Goal: Entertainment & Leisure: Consume media (video, audio)

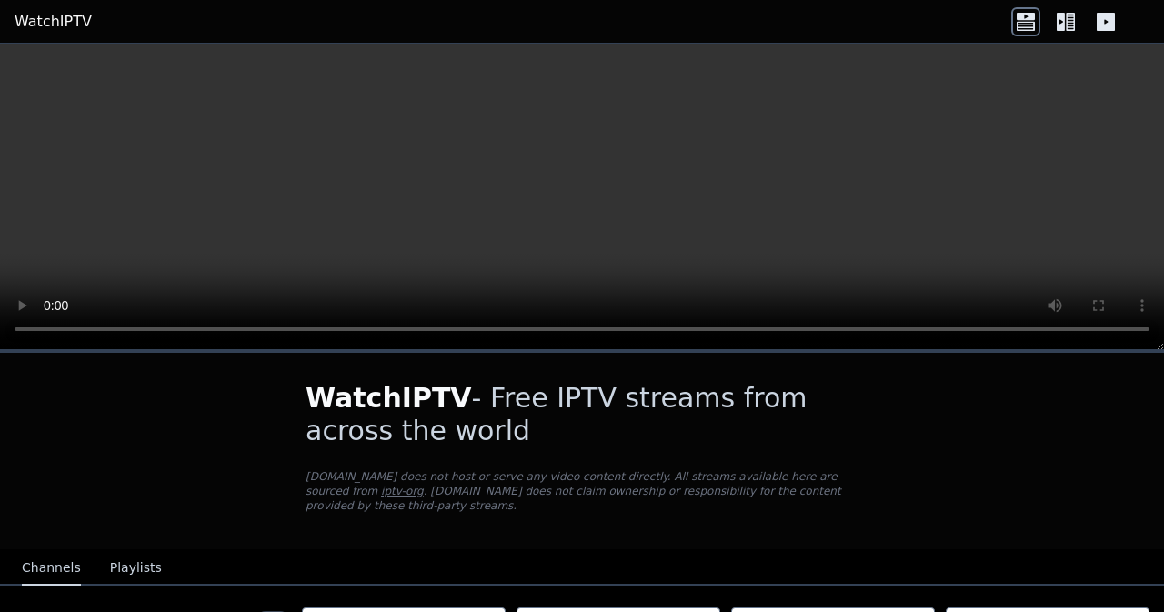
click at [599, 145] on video at bounding box center [582, 197] width 1164 height 307
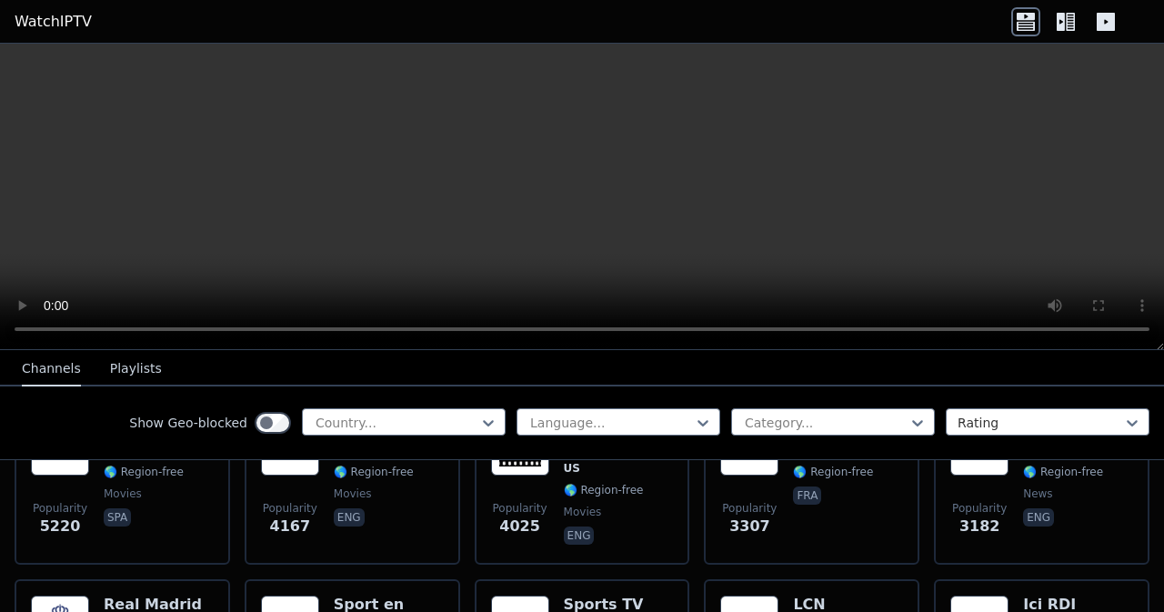
scroll to position [637, 0]
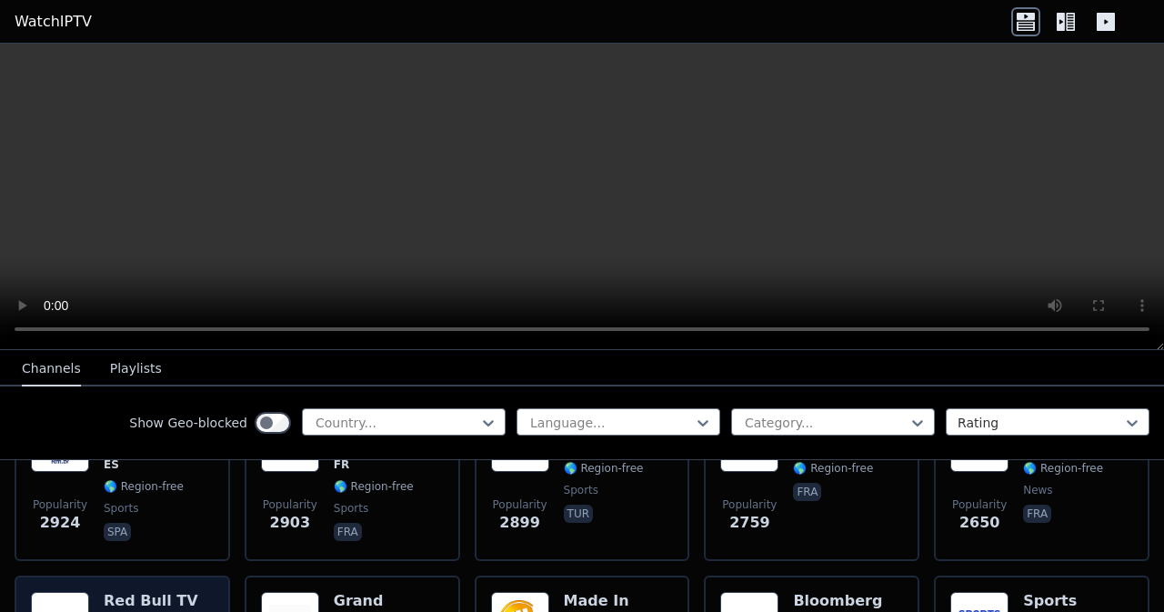
click at [162, 592] on h6 "Red Bull TV" at bounding box center [151, 601] width 95 height 18
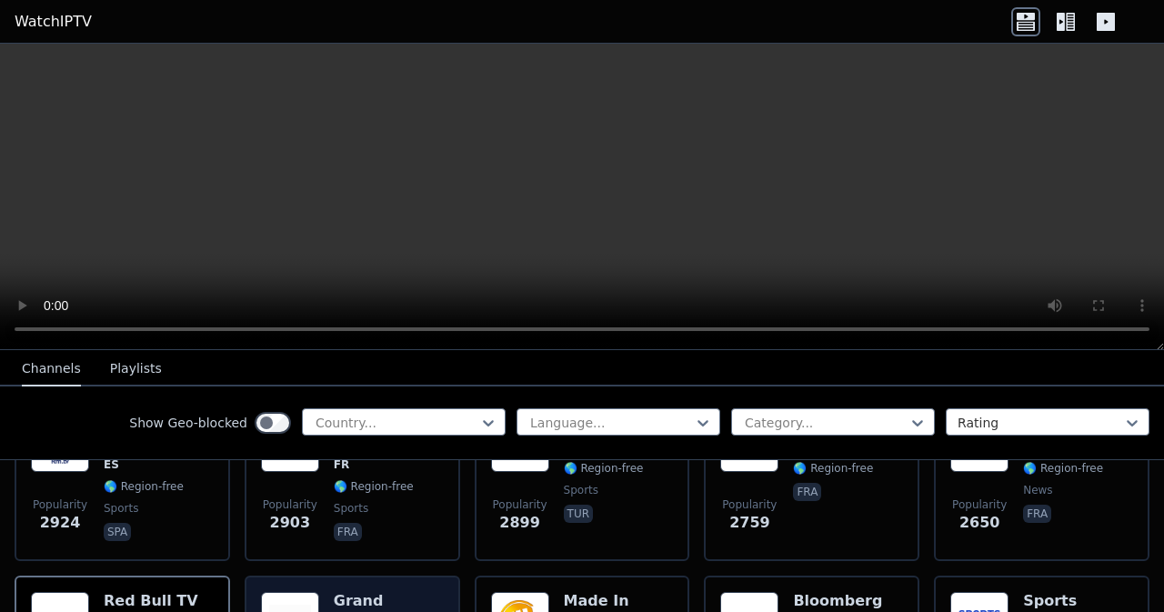
drag, startPoint x: 346, startPoint y: 592, endPoint x: 406, endPoint y: 589, distance: 60.1
click at [351, 592] on h6 "Grand Cinema" at bounding box center [389, 610] width 110 height 36
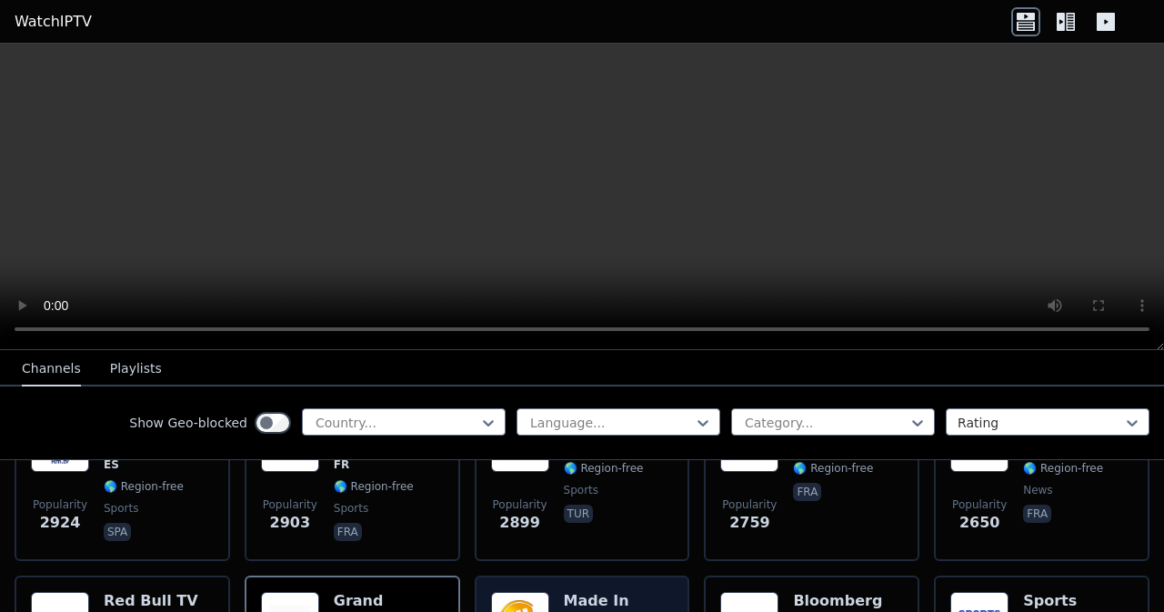
drag, startPoint x: 563, startPoint y: 582, endPoint x: 559, endPoint y: 562, distance: 20.3
click at [564, 592] on h6 "Made In [GEOGRAPHIC_DATA]" at bounding box center [619, 610] width 110 height 36
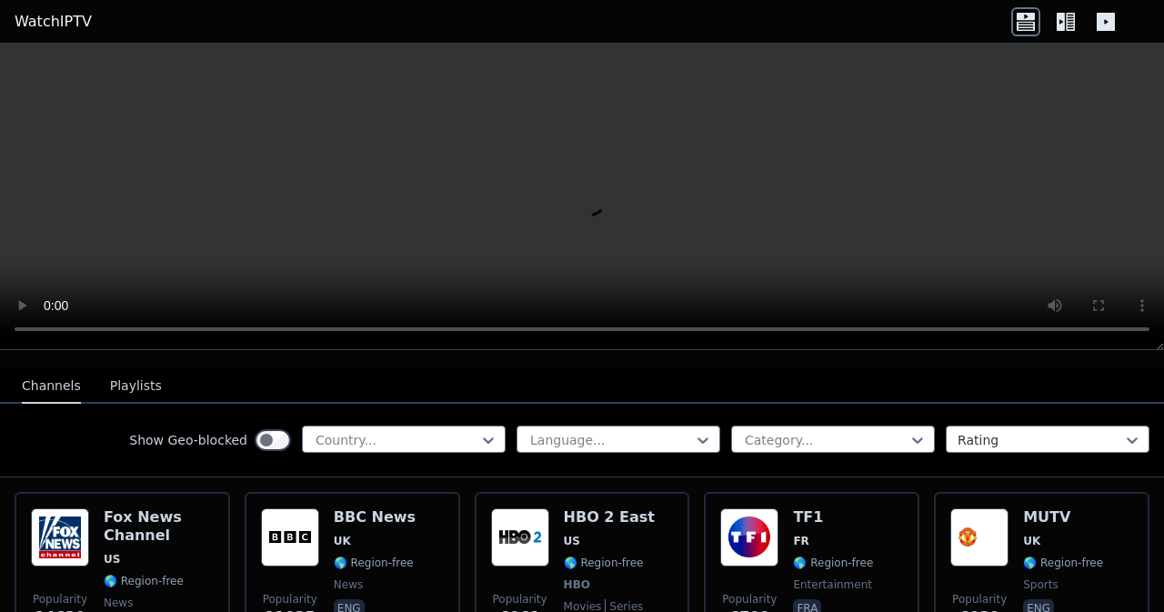
scroll to position [0, 0]
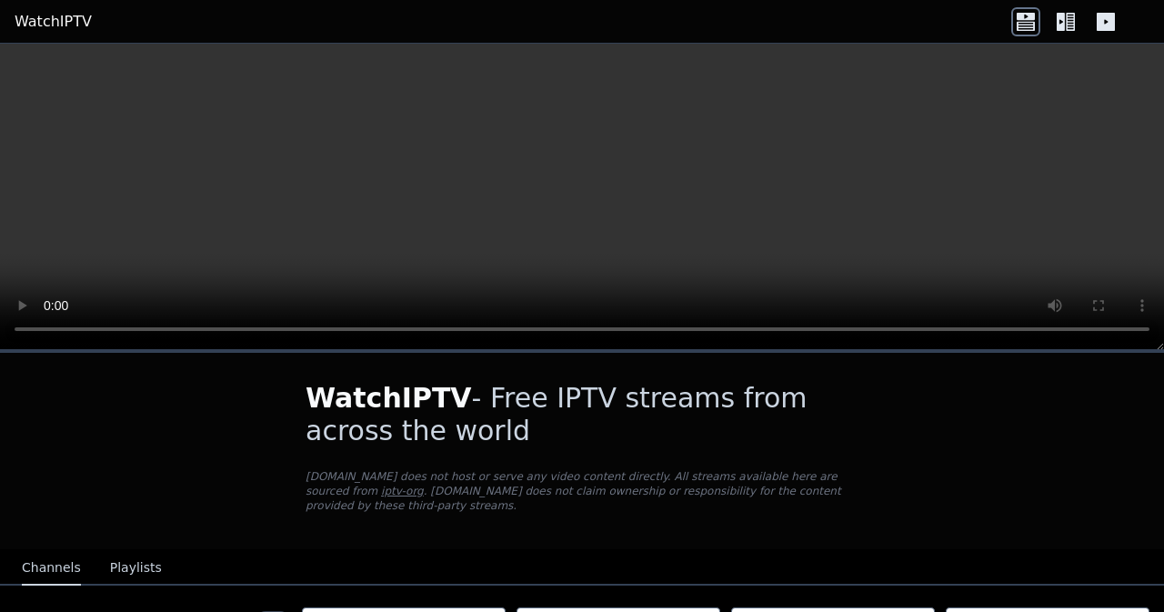
click at [133, 553] on button "Playlists" at bounding box center [136, 568] width 52 height 35
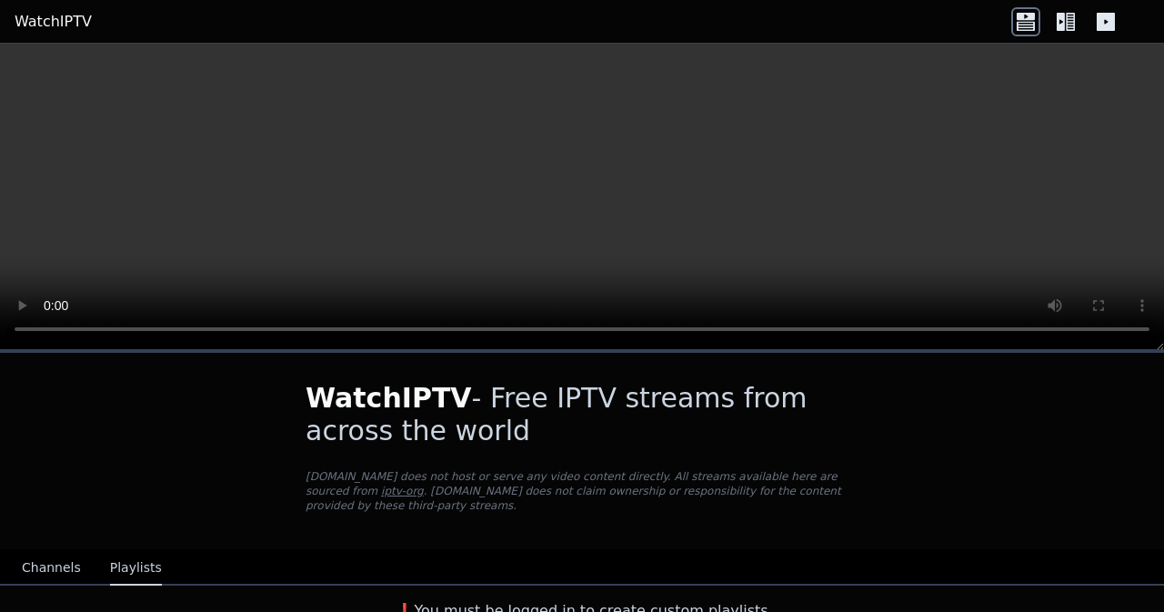
click at [24, 554] on button "Channels" at bounding box center [51, 568] width 59 height 35
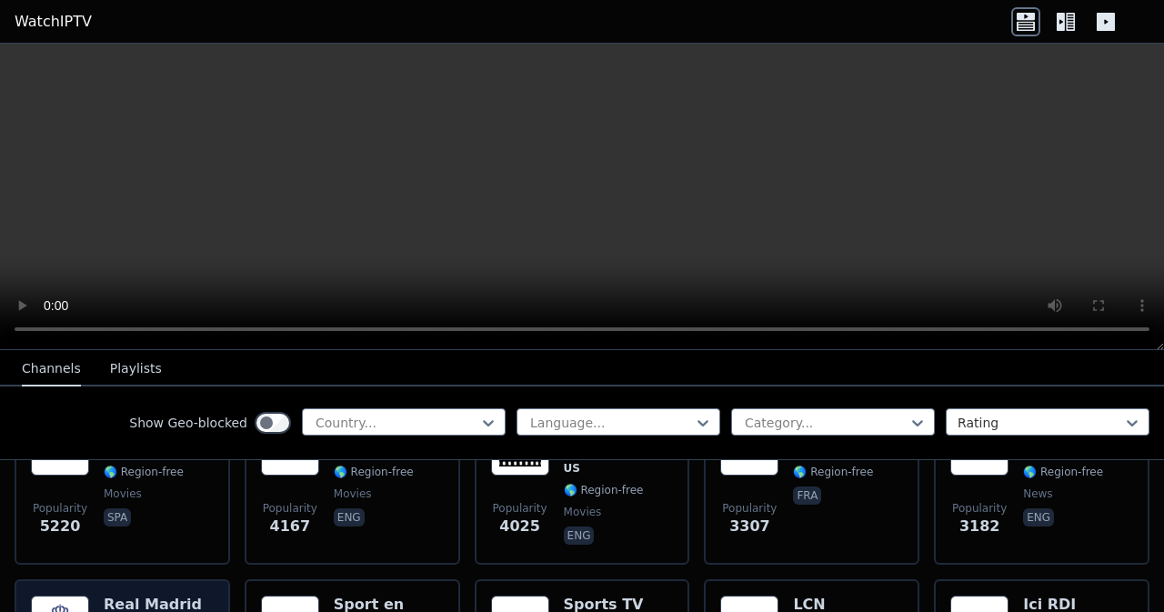
scroll to position [728, 0]
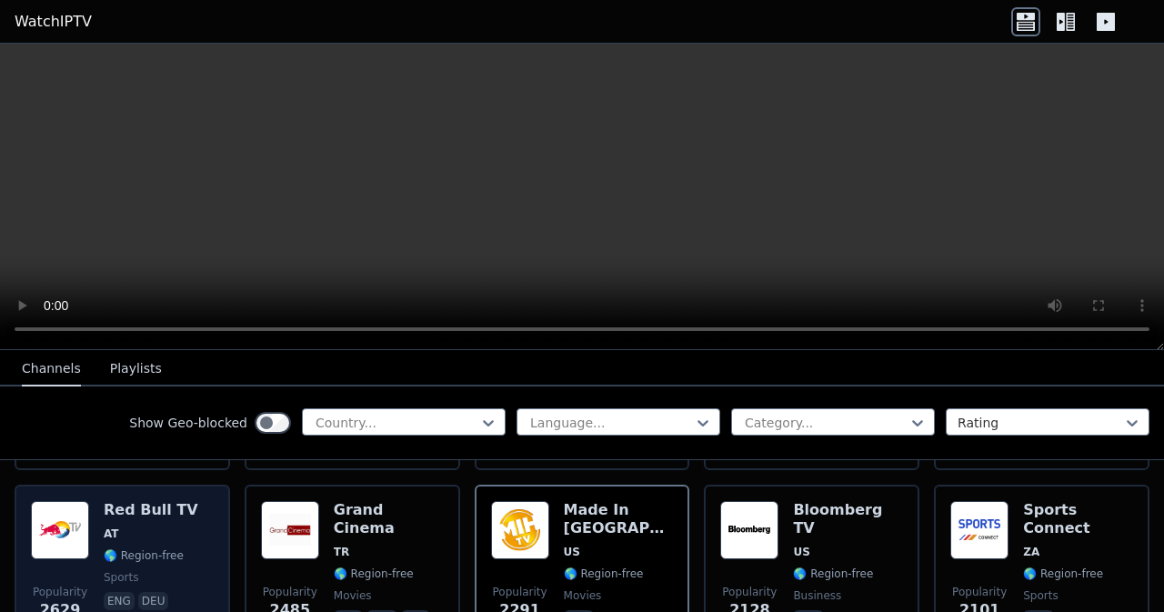
drag, startPoint x: 121, startPoint y: 515, endPoint x: 194, endPoint y: 516, distance: 72.8
click at [121, 527] on span "AT" at bounding box center [151, 534] width 95 height 15
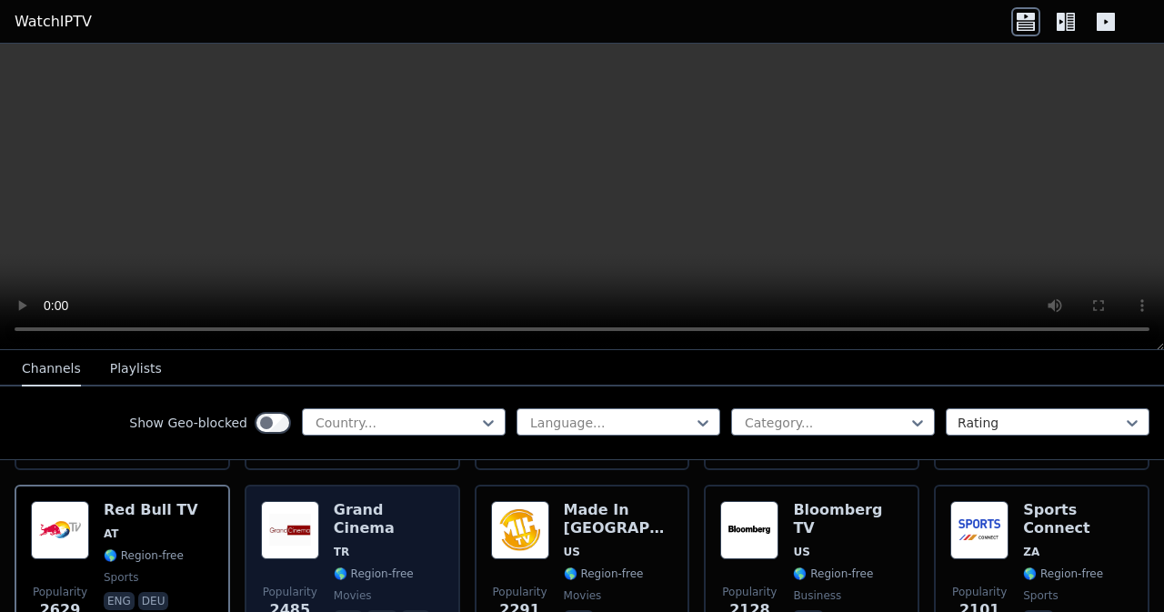
click at [376, 545] on span "TR" at bounding box center [389, 552] width 110 height 15
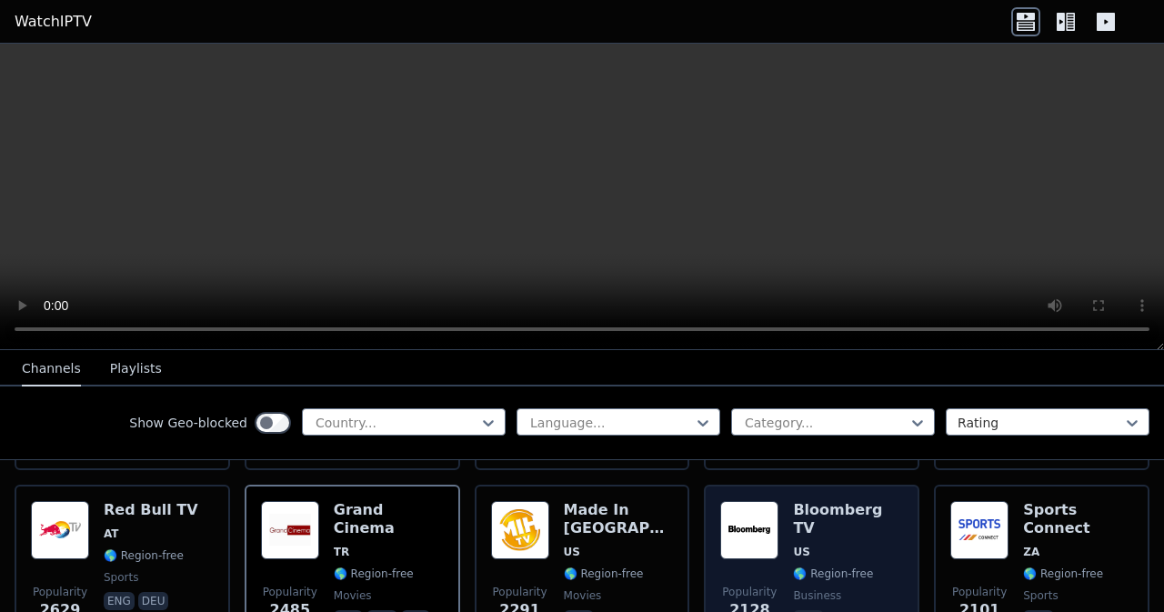
drag, startPoint x: 571, startPoint y: 526, endPoint x: 719, endPoint y: 521, distance: 148.3
click at [591, 523] on div "Made In [GEOGRAPHIC_DATA] [GEOGRAPHIC_DATA] 🌎 Region-free movies eng" at bounding box center [619, 566] width 110 height 131
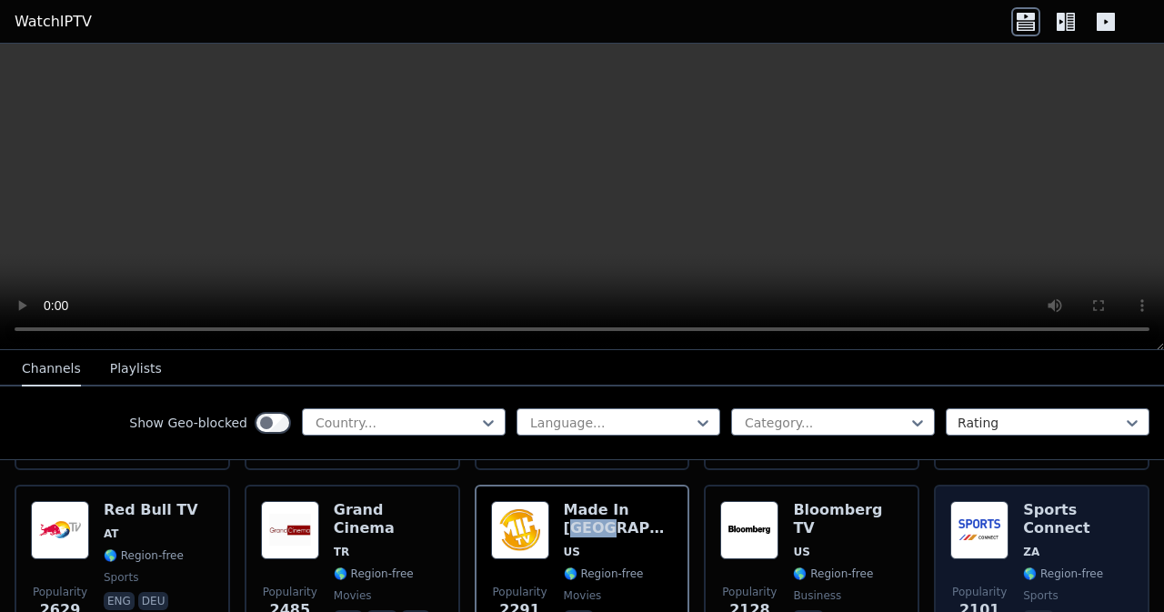
drag, startPoint x: 800, startPoint y: 512, endPoint x: 1028, endPoint y: 508, distance: 228.4
click at [804, 510] on div "Bloomberg TV US 🌎 Region-free business eng" at bounding box center [848, 566] width 110 height 131
click at [1031, 508] on div "Sports Connect ZA 🌎 Region-free sports eng" at bounding box center [1078, 566] width 110 height 131
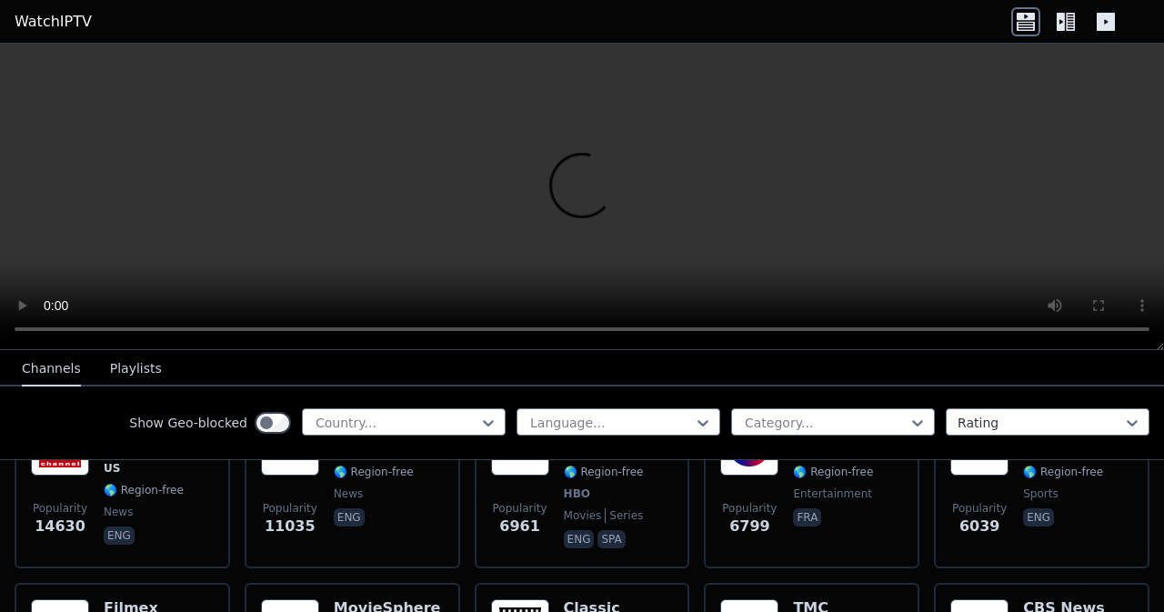
scroll to position [0, 0]
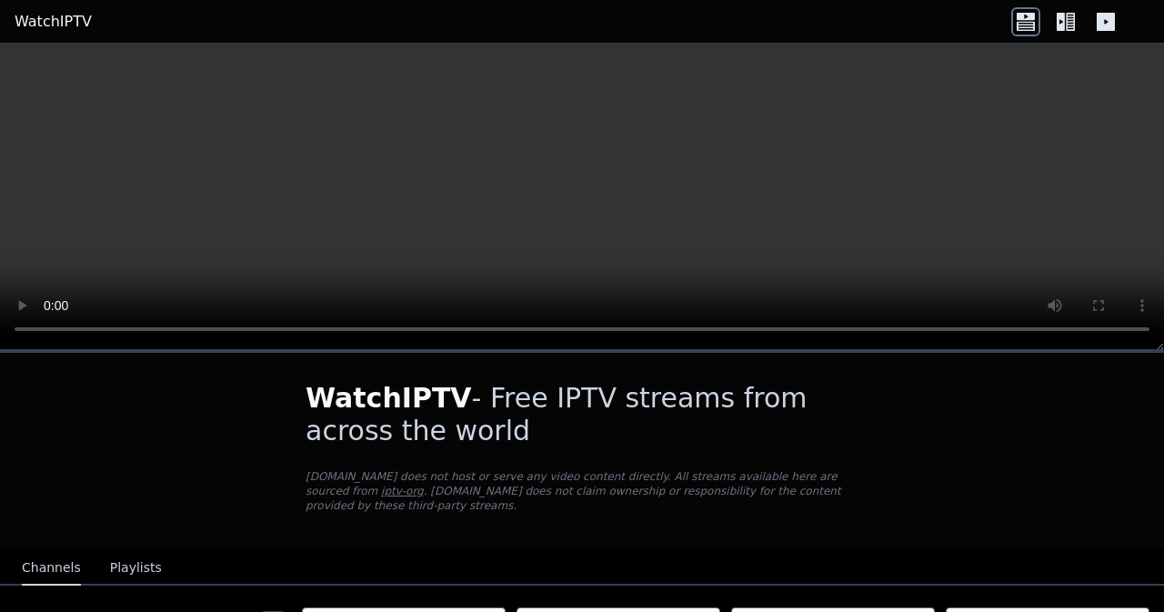
click at [511, 184] on video at bounding box center [582, 197] width 1164 height 307
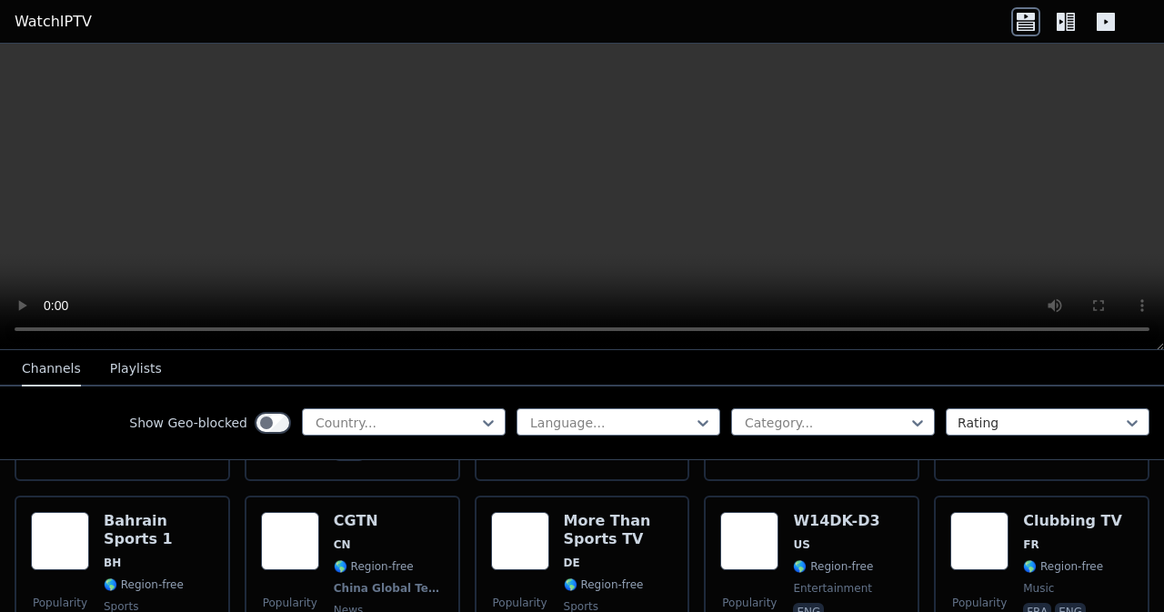
scroll to position [3456, 0]
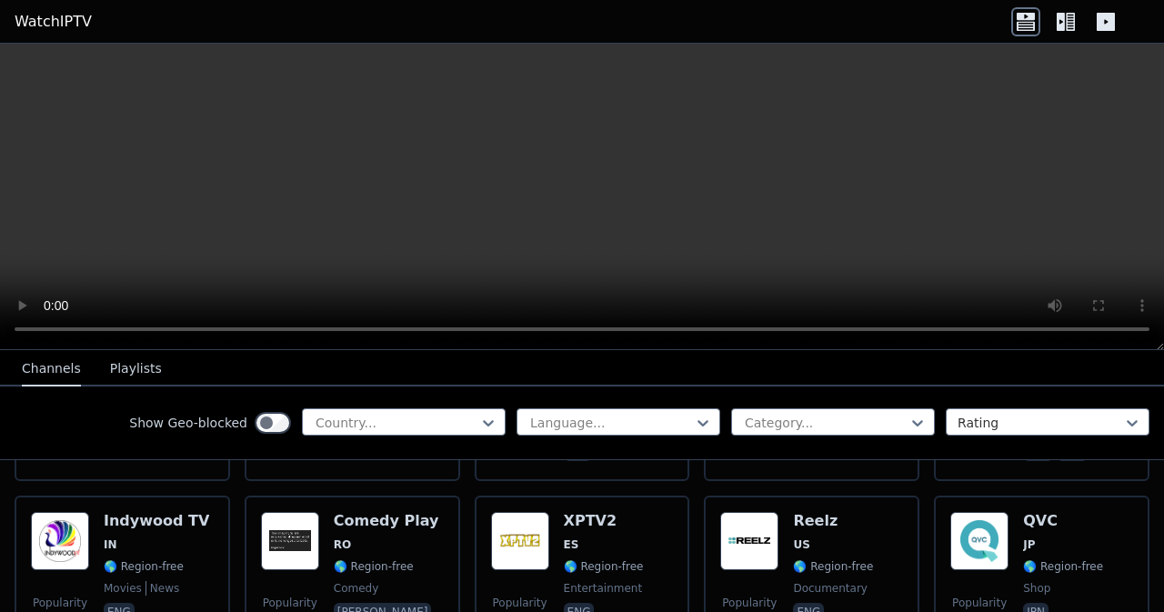
click at [141, 367] on button "Playlists" at bounding box center [136, 369] width 52 height 35
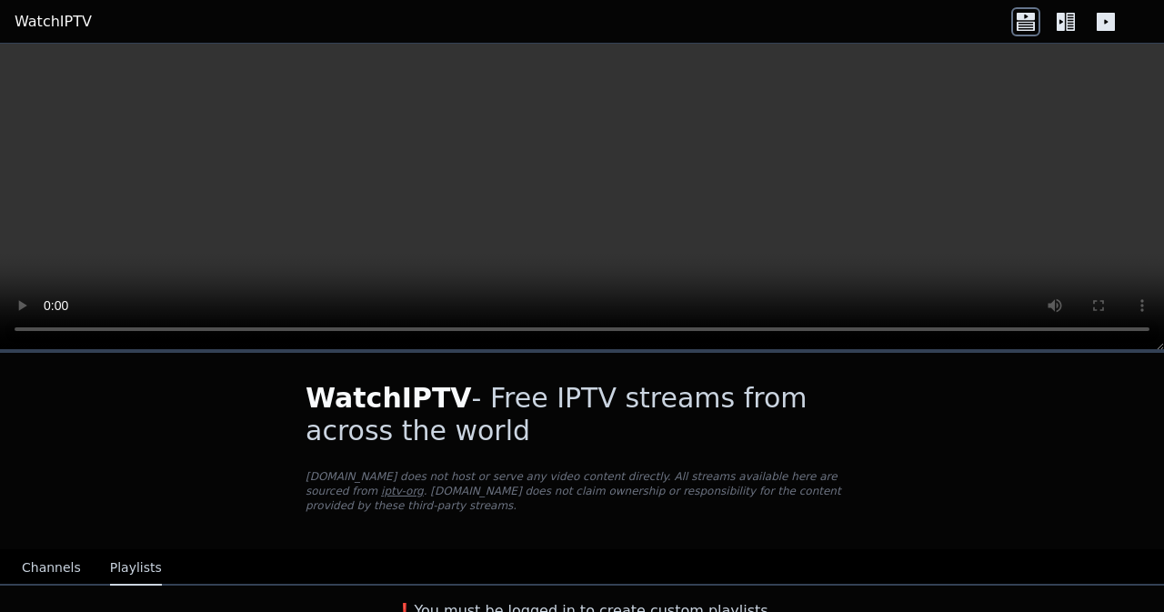
scroll to position [2, 0]
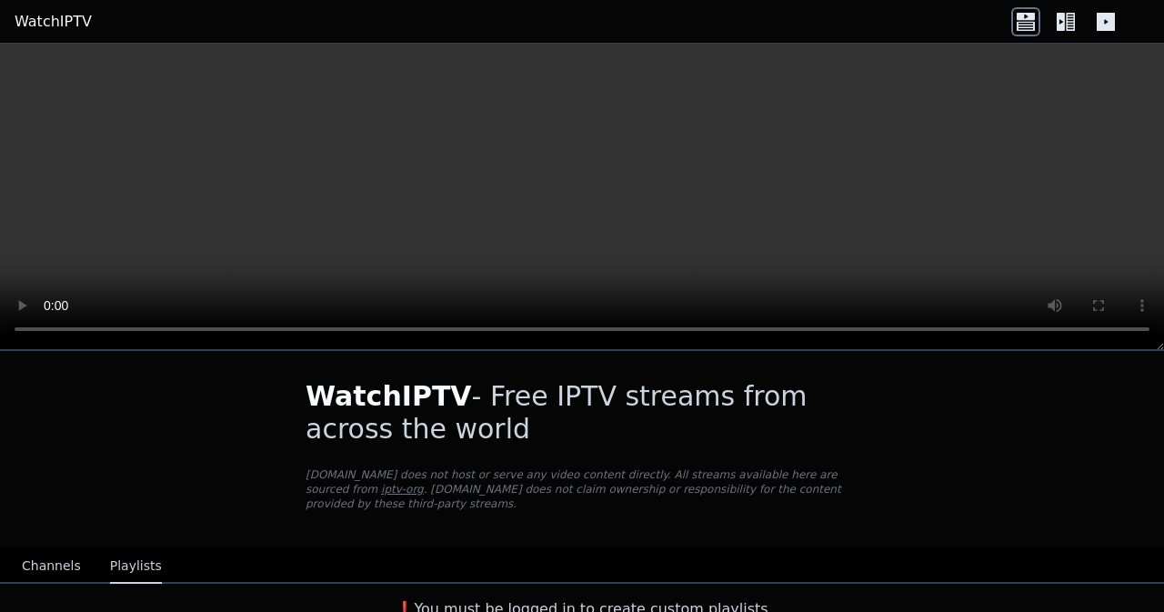
click at [40, 554] on button "Channels" at bounding box center [51, 566] width 59 height 35
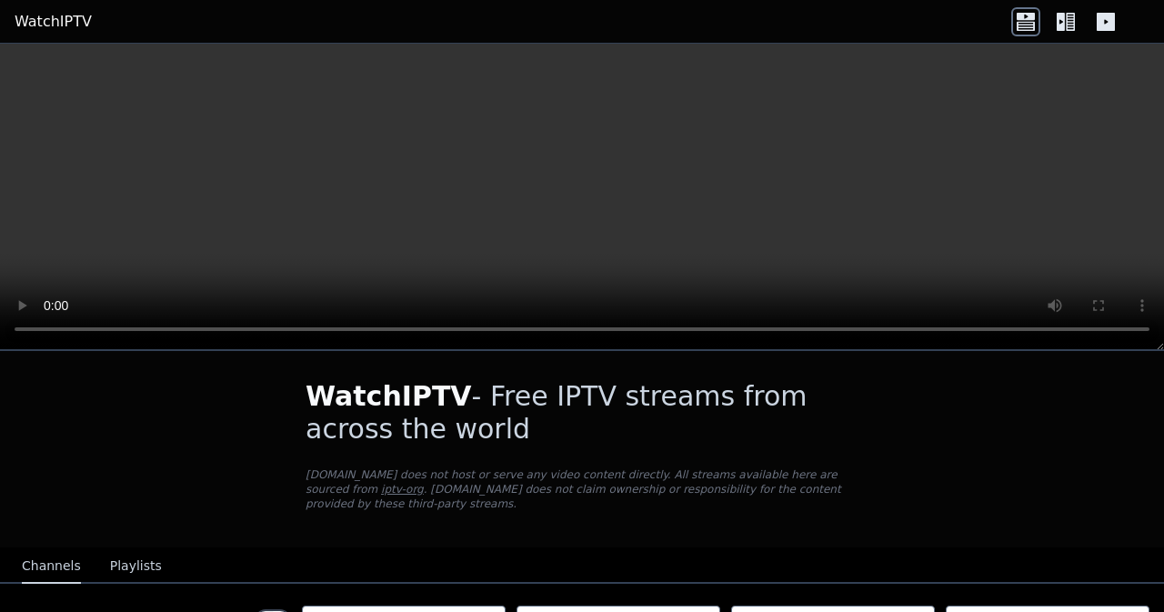
scroll to position [275, 0]
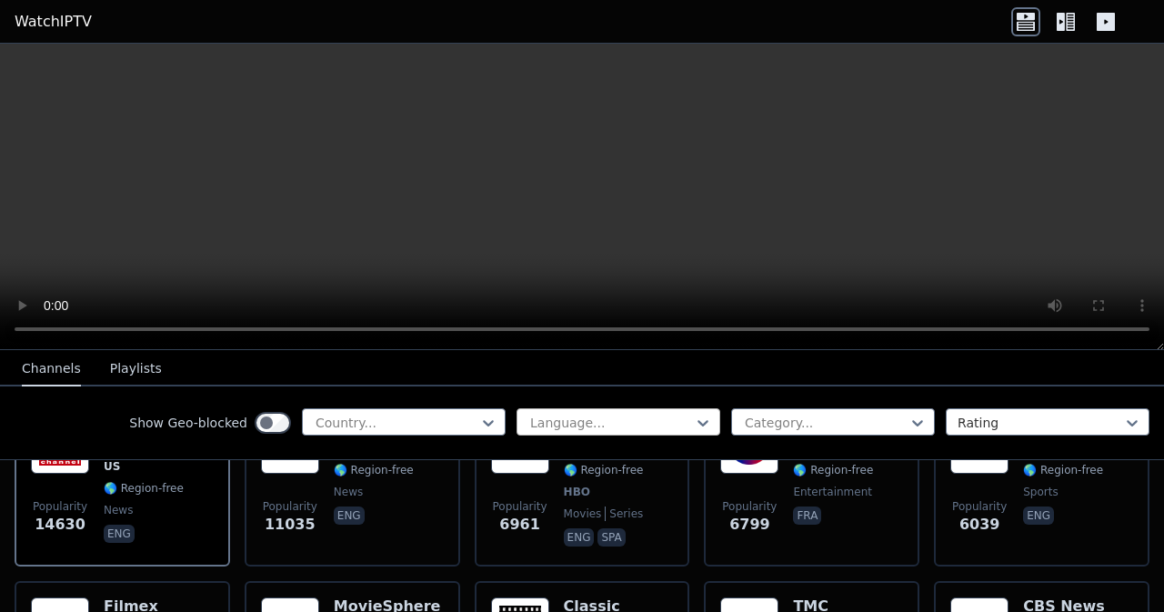
click at [631, 430] on div at bounding box center [611, 423] width 166 height 18
click at [418, 423] on div at bounding box center [397, 423] width 166 height 18
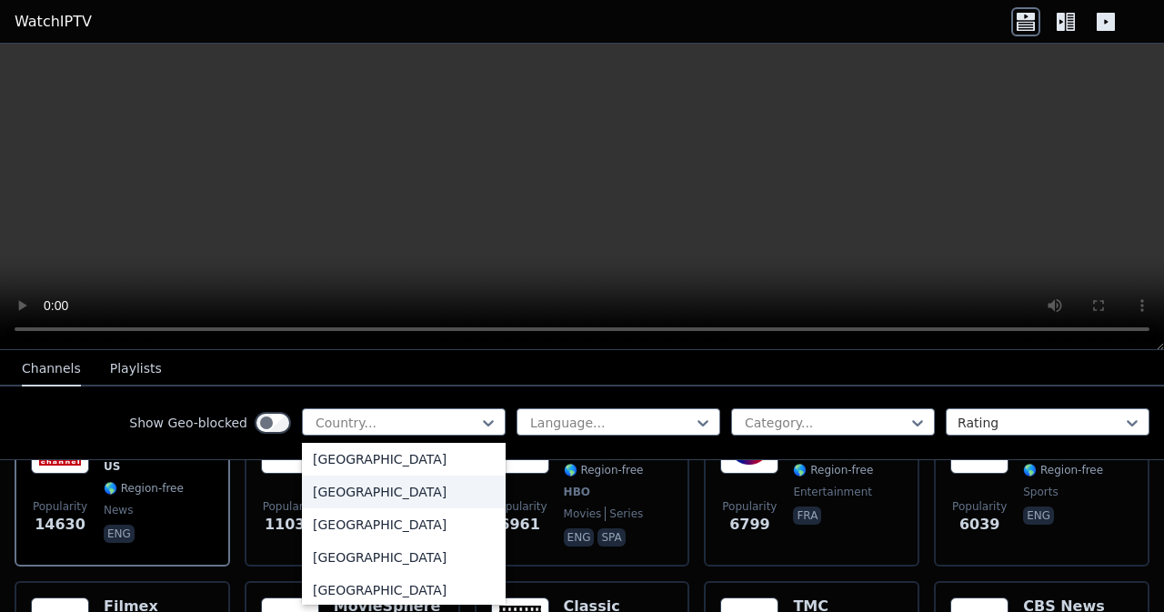
scroll to position [4730, 0]
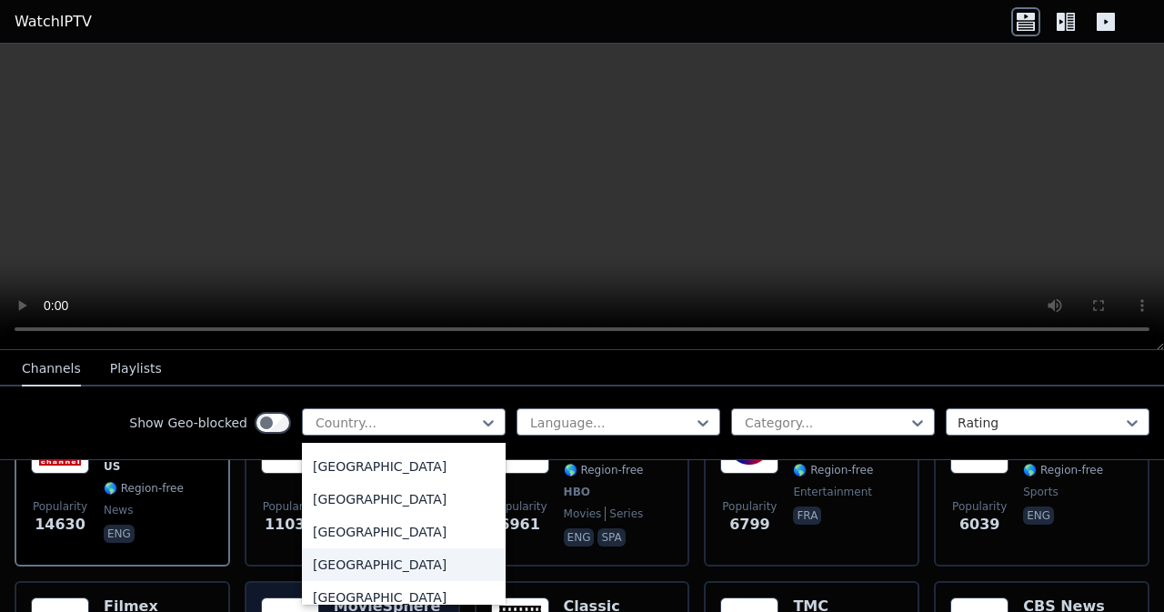
click at [372, 566] on div "Philippines" at bounding box center [404, 564] width 204 height 33
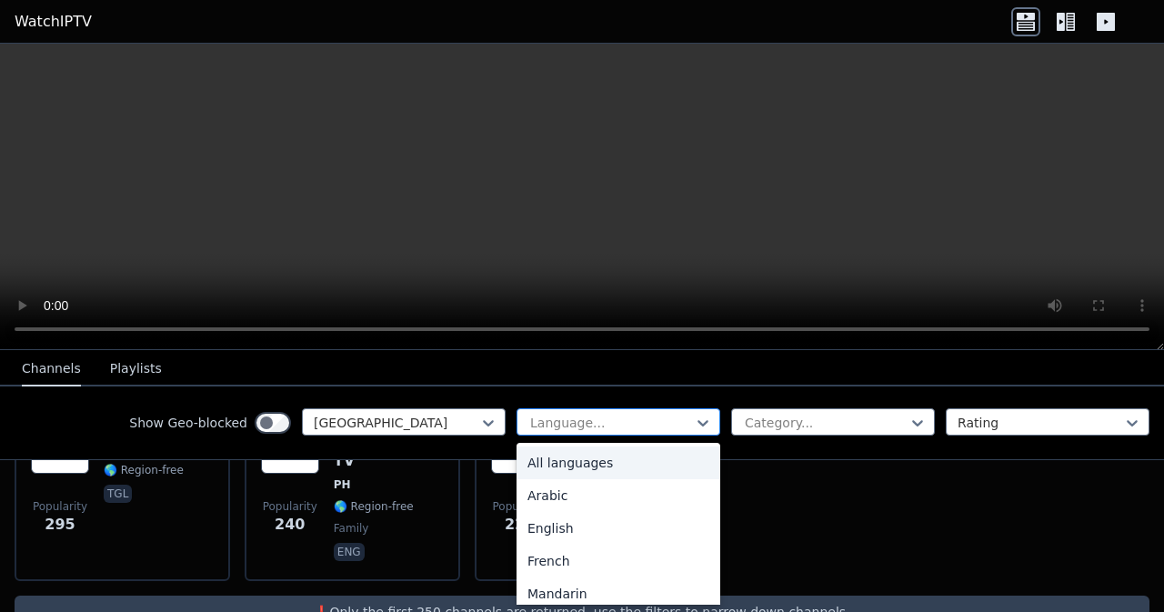
click at [640, 424] on div at bounding box center [611, 423] width 166 height 18
click at [591, 531] on div "English" at bounding box center [619, 528] width 204 height 33
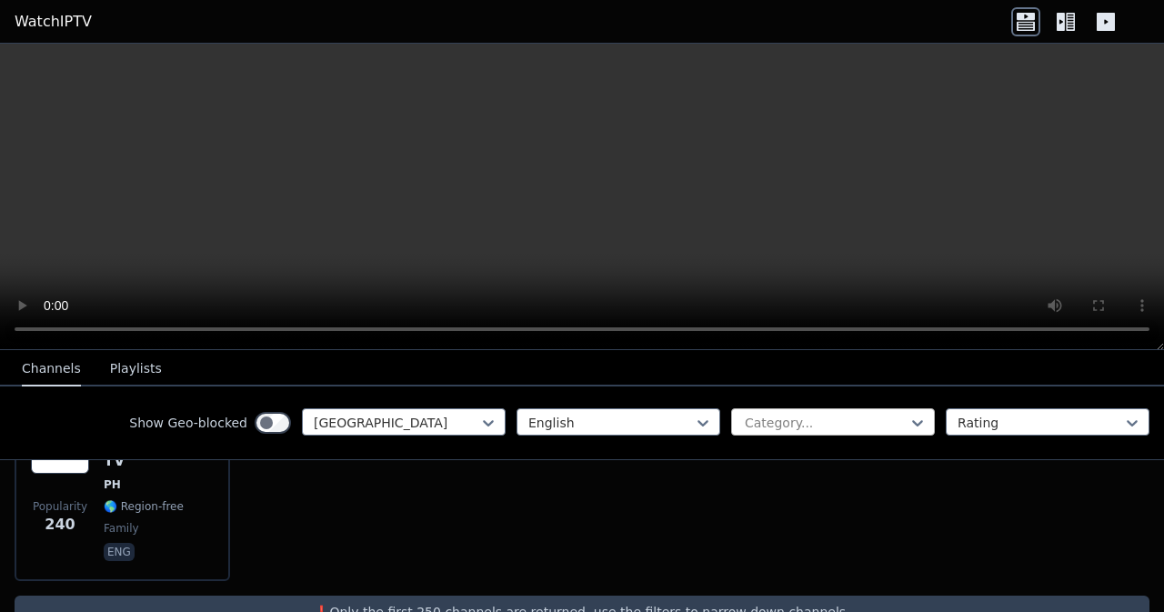
click at [805, 424] on div at bounding box center [826, 423] width 166 height 18
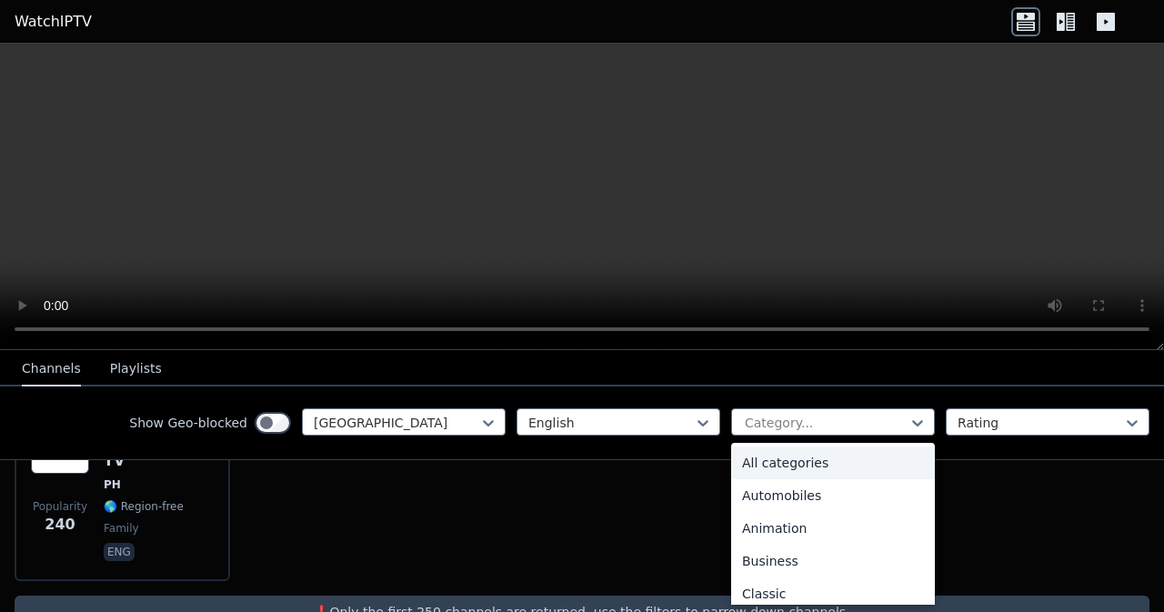
click at [788, 468] on div "All categories" at bounding box center [833, 463] width 204 height 33
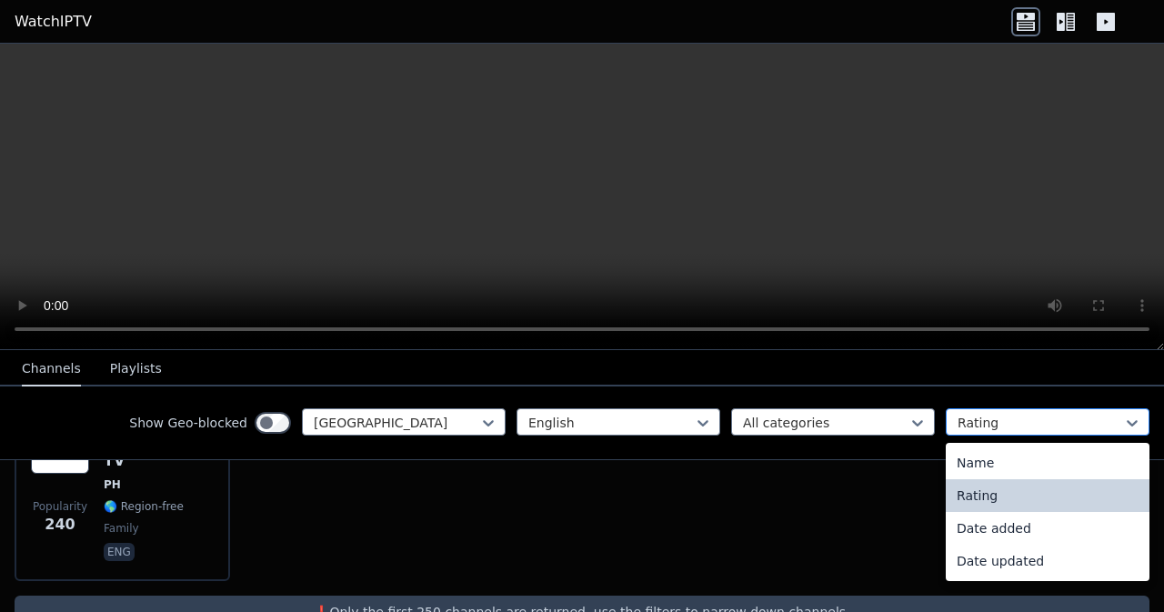
click at [1049, 422] on div at bounding box center [1041, 423] width 166 height 18
click at [643, 493] on div "Popularity 240 Great Commission TV PH 🌎 Region-free family eng" at bounding box center [582, 490] width 1164 height 211
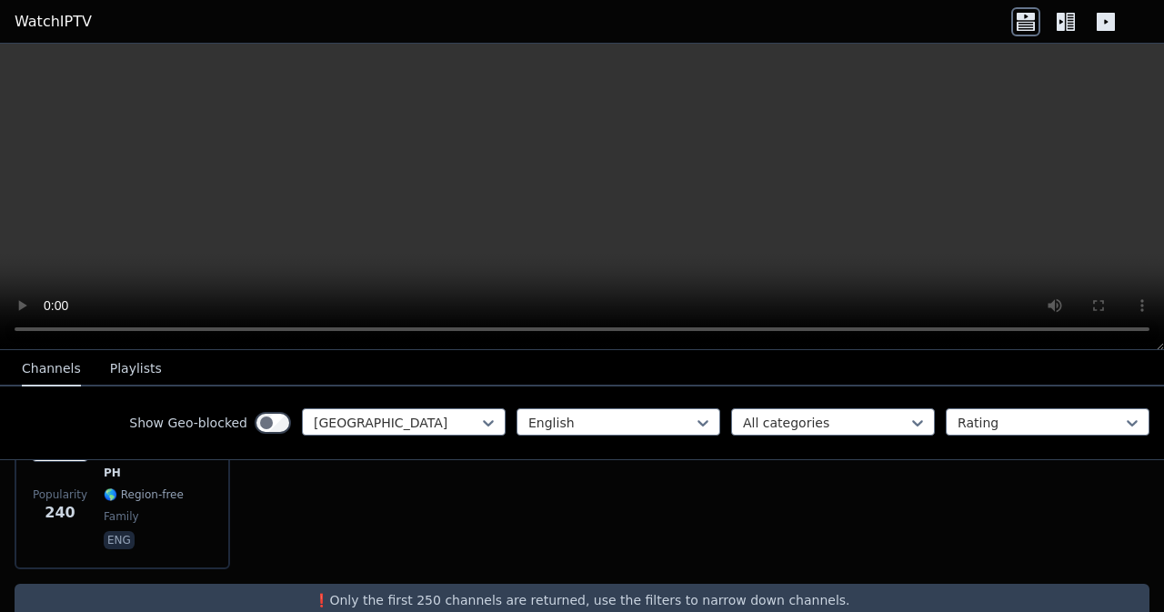
scroll to position [196, 0]
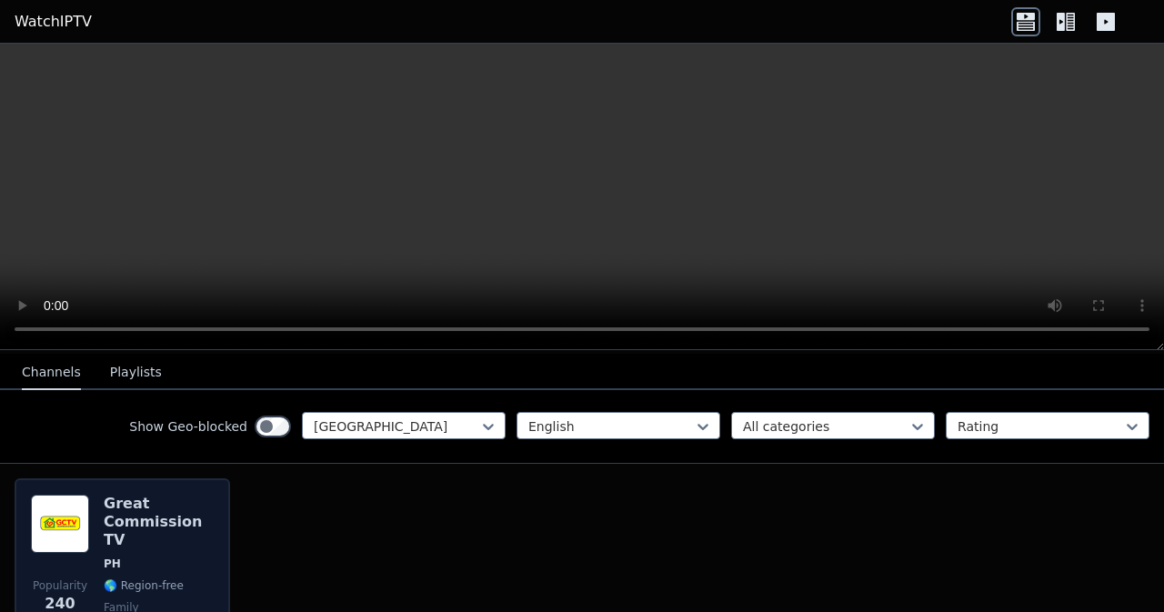
click at [75, 508] on img at bounding box center [60, 524] width 58 height 58
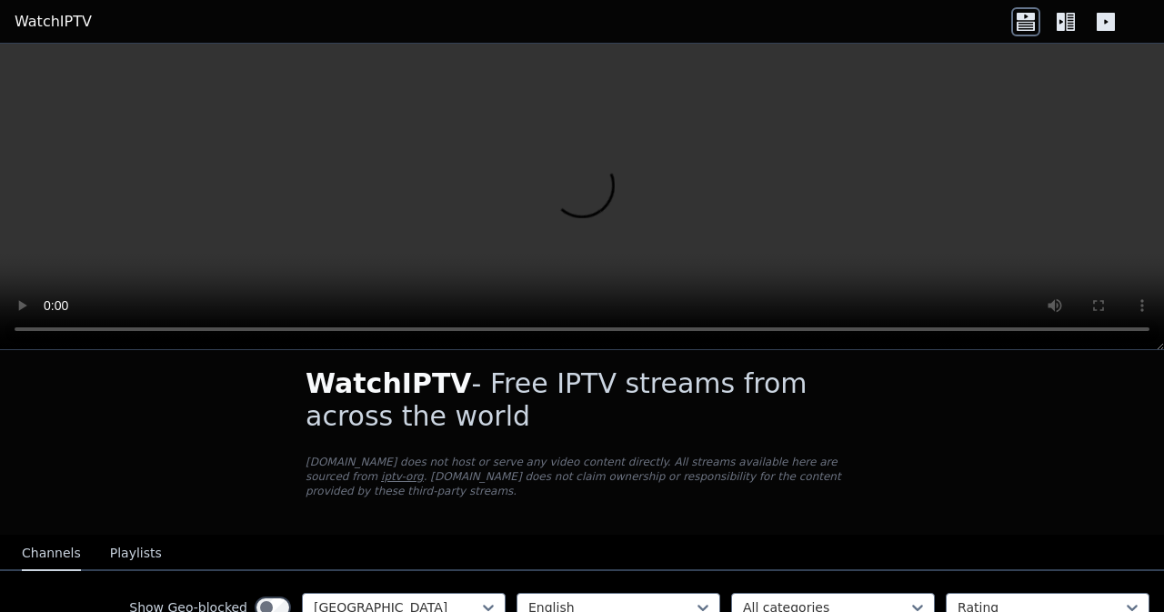
scroll to position [0, 0]
